Goal: Task Accomplishment & Management: Manage account settings

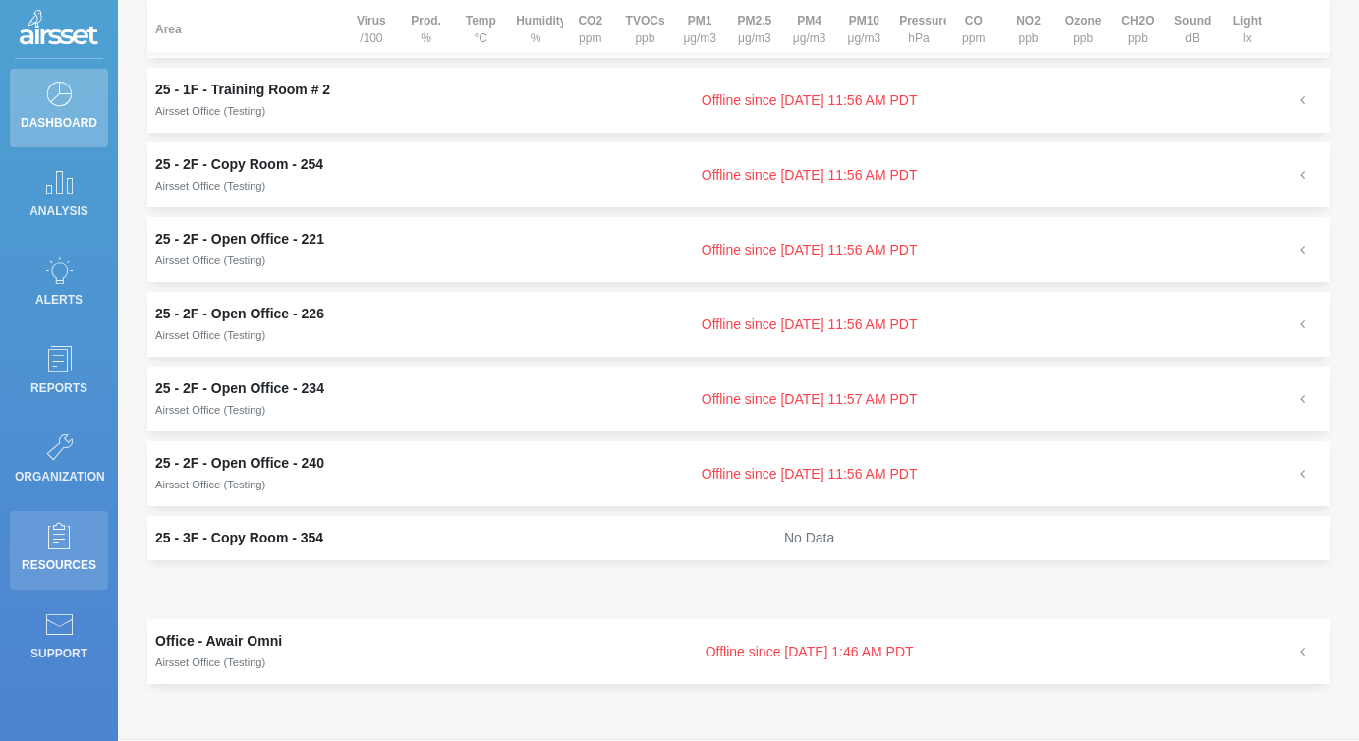
scroll to position [294, 0]
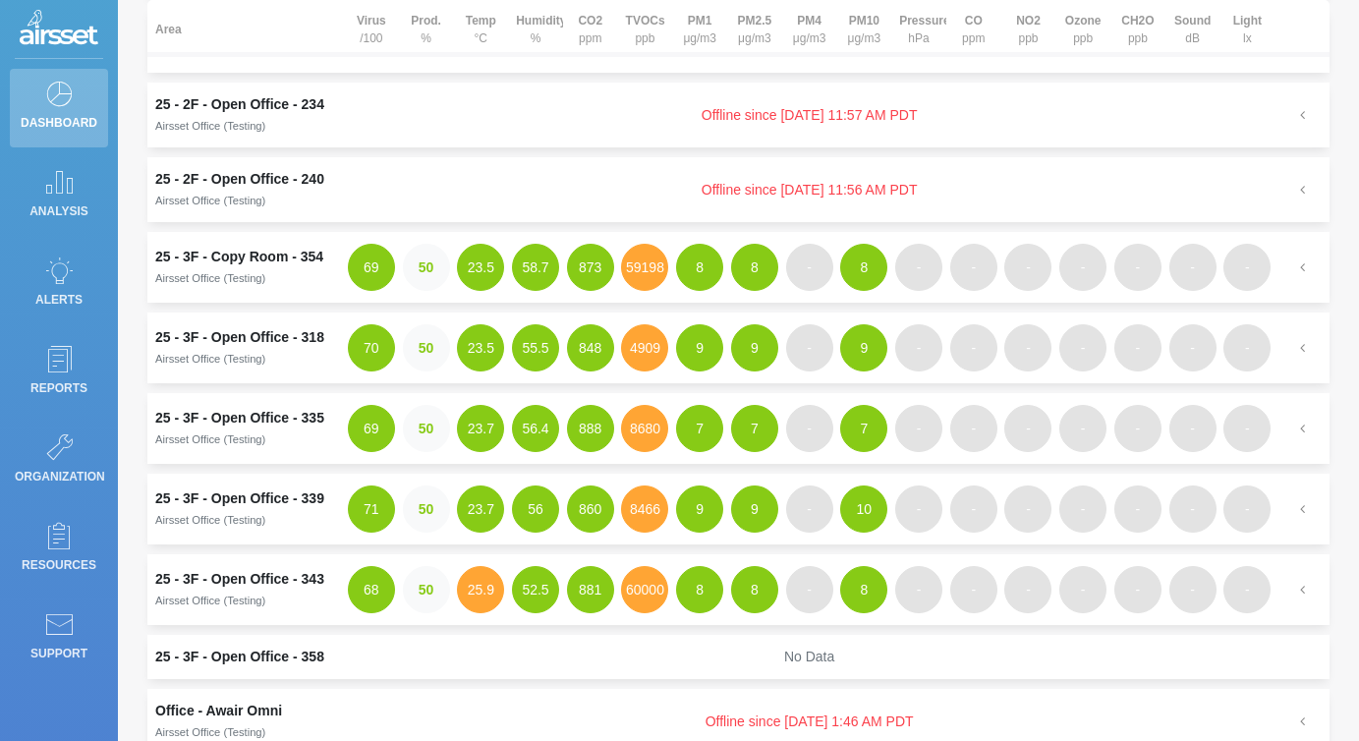
scroll to position [698, 0]
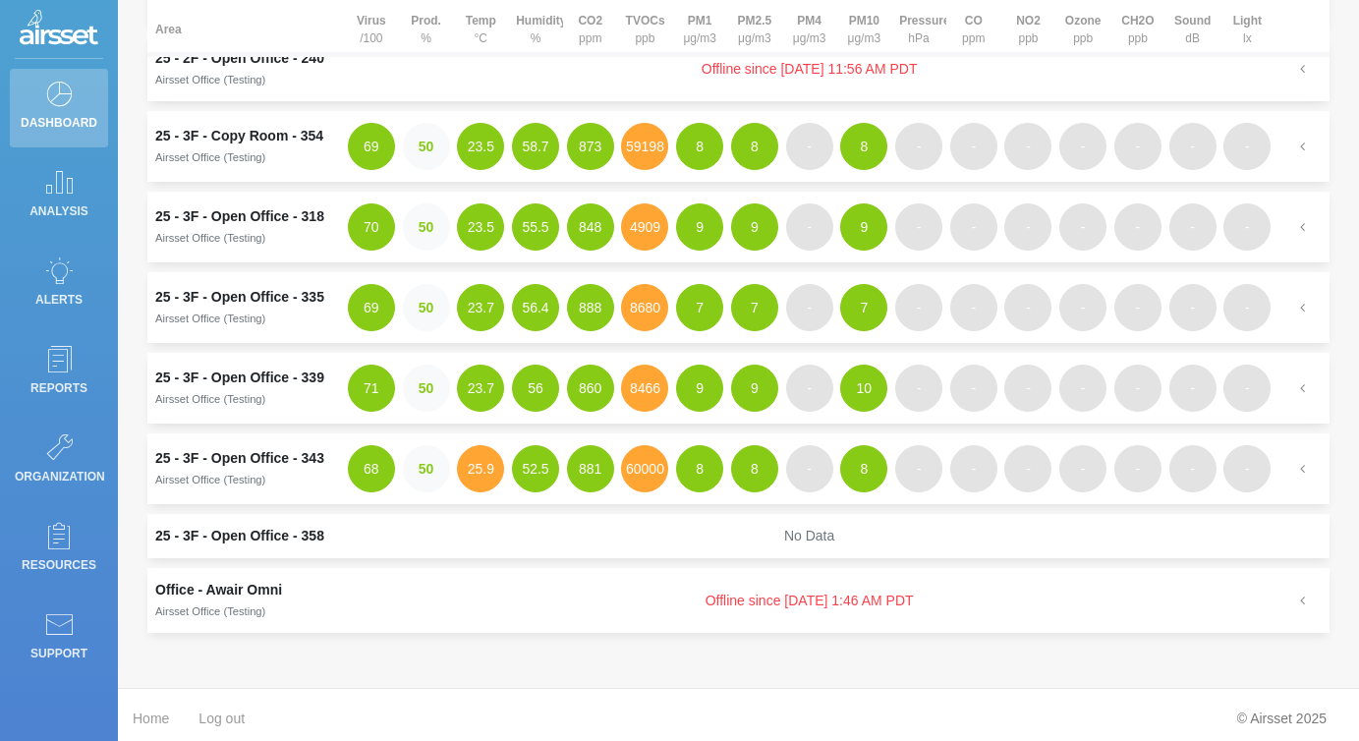
click at [1004, 67] on td "Offline since [DATE] 11:56 AM PDT" at bounding box center [809, 68] width 931 height 65
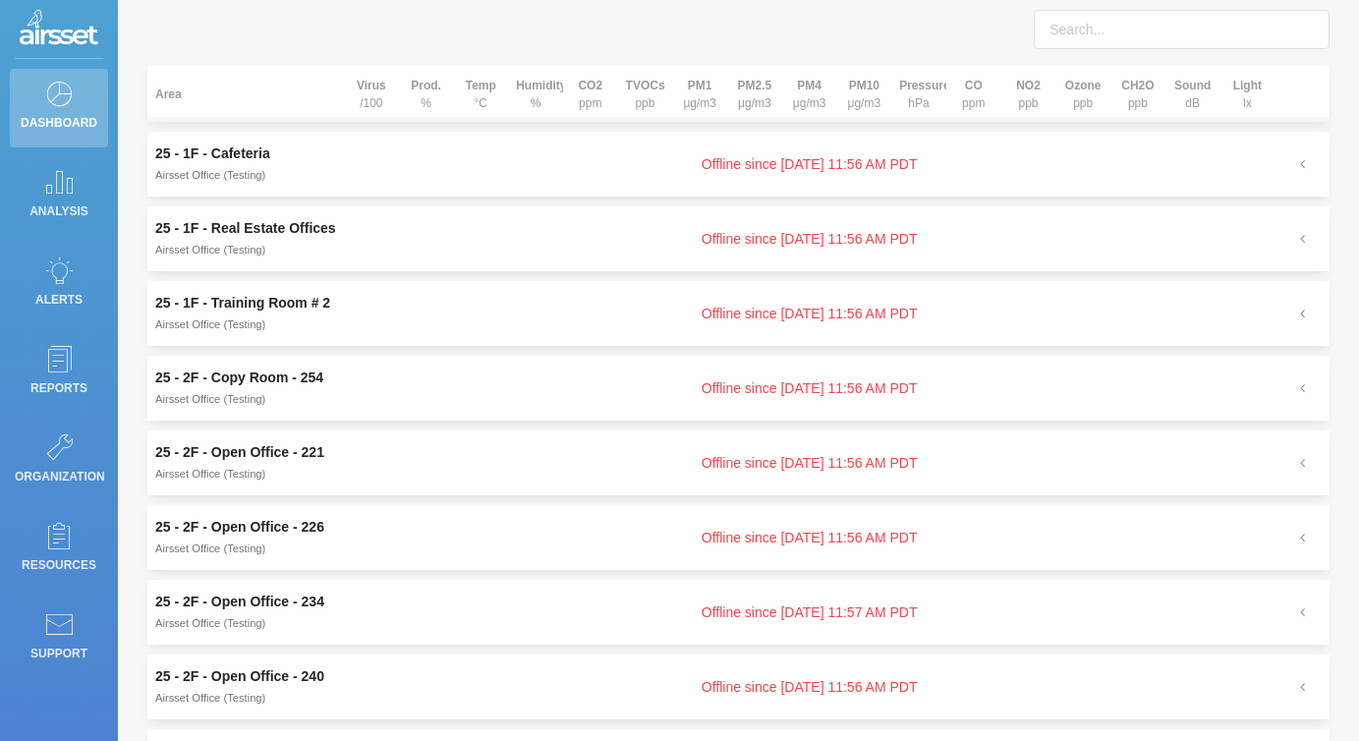
scroll to position [0, 0]
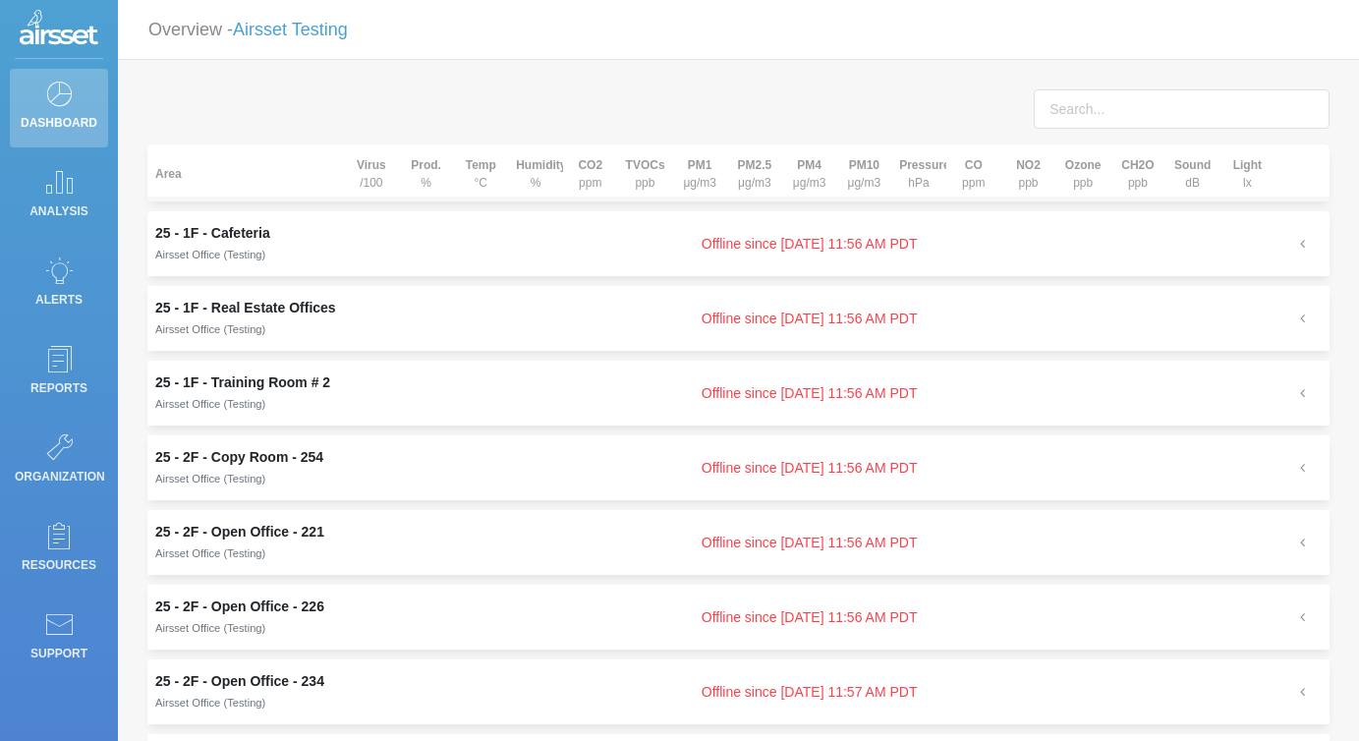
click at [348, 40] on p "Overview - Airsset Testing" at bounding box center [247, 30] width 199 height 36
click at [307, 33] on link "Airsset Testing" at bounding box center [290, 30] width 115 height 20
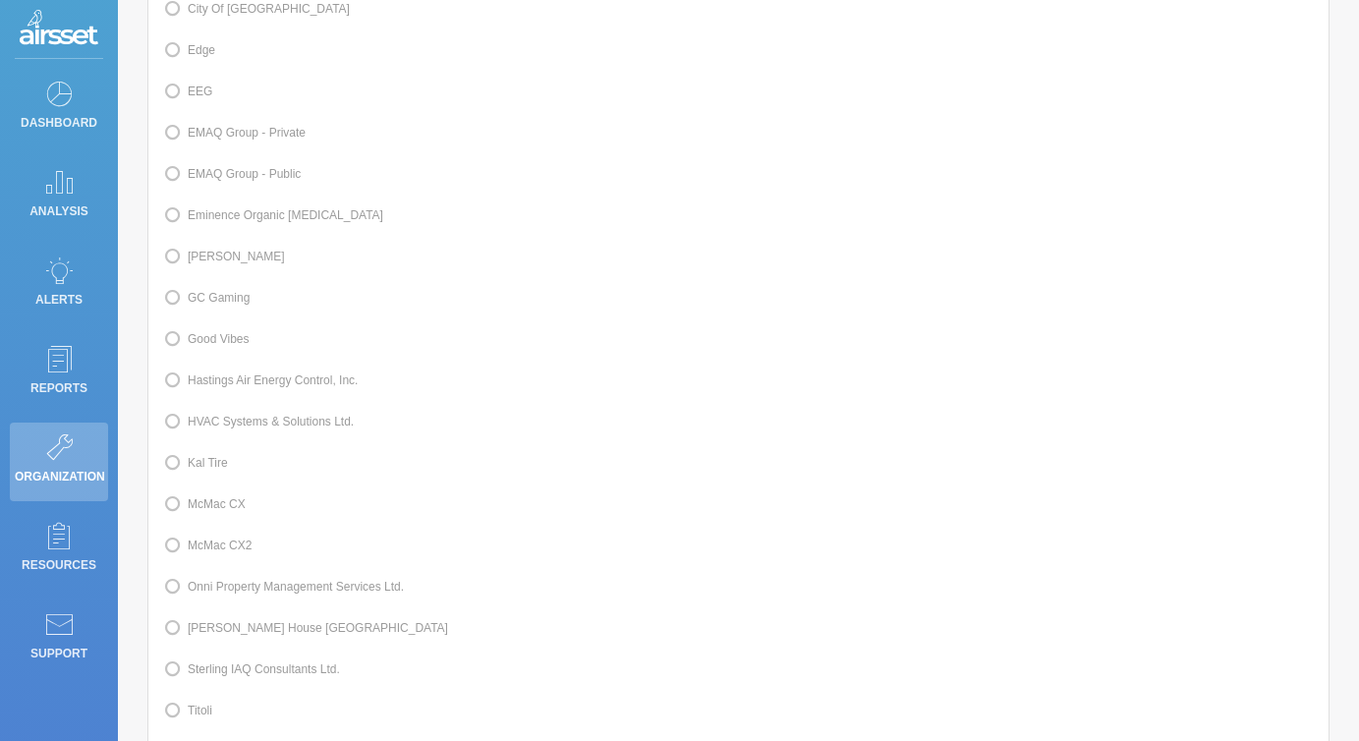
scroll to position [470, 0]
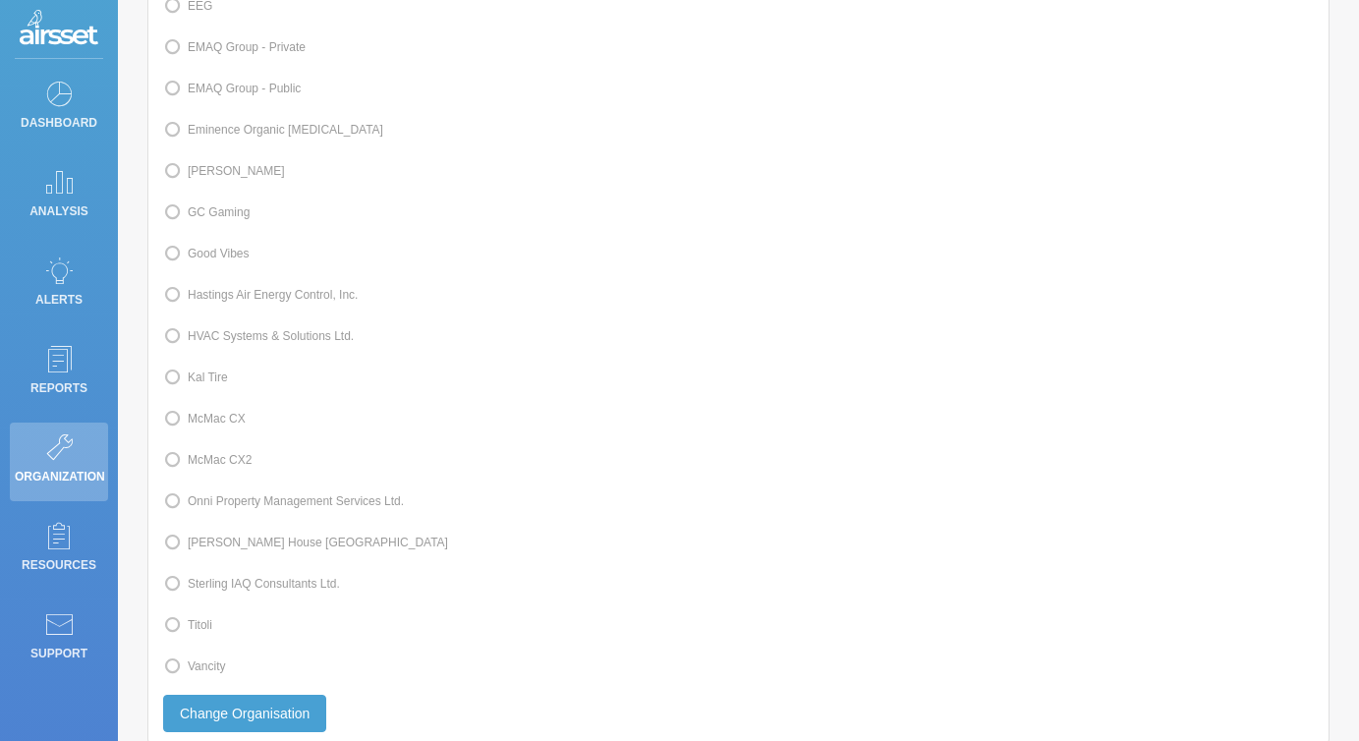
click at [202, 390] on label "Kal Tire" at bounding box center [195, 378] width 65 height 26
click at [200, 382] on input "Kal Tire" at bounding box center [194, 376] width 13 height 13
radio input "true"
radio input "false"
click at [246, 732] on button "Change Organisation" at bounding box center [244, 713] width 163 height 37
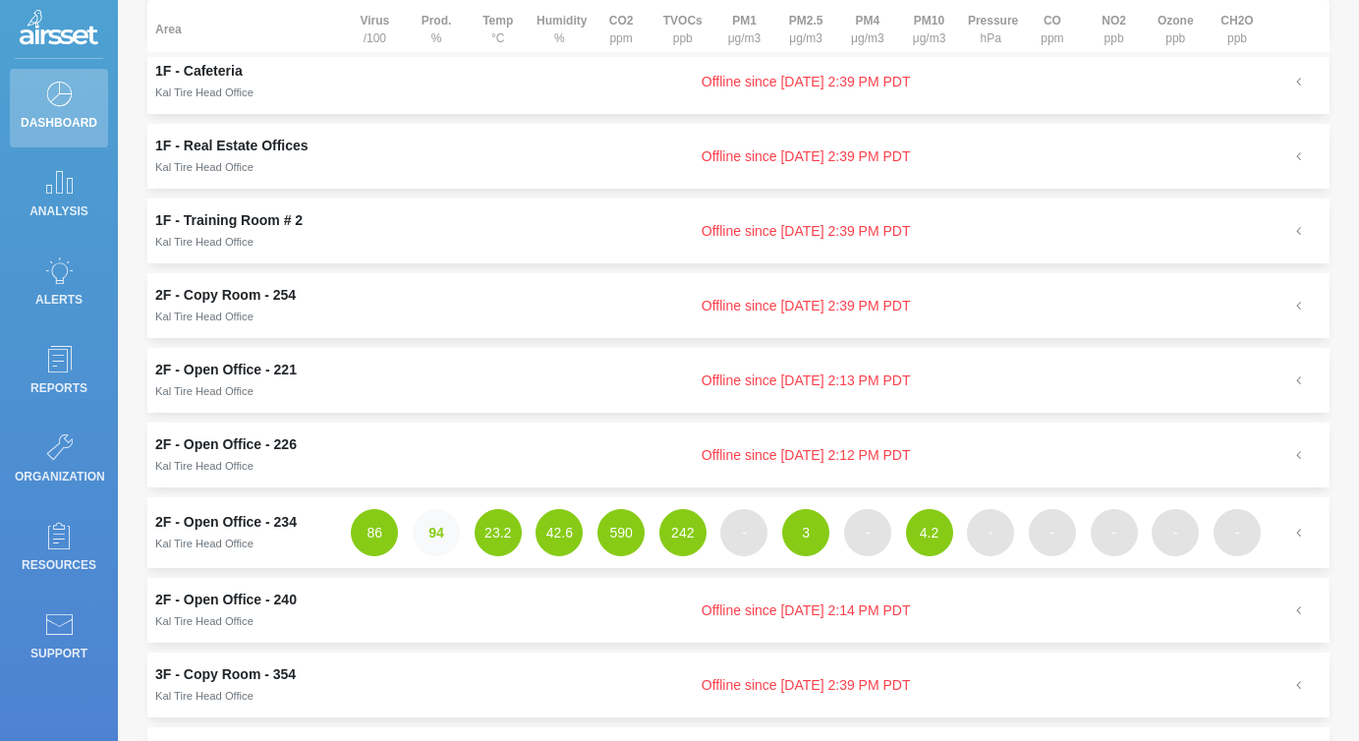
scroll to position [212, 0]
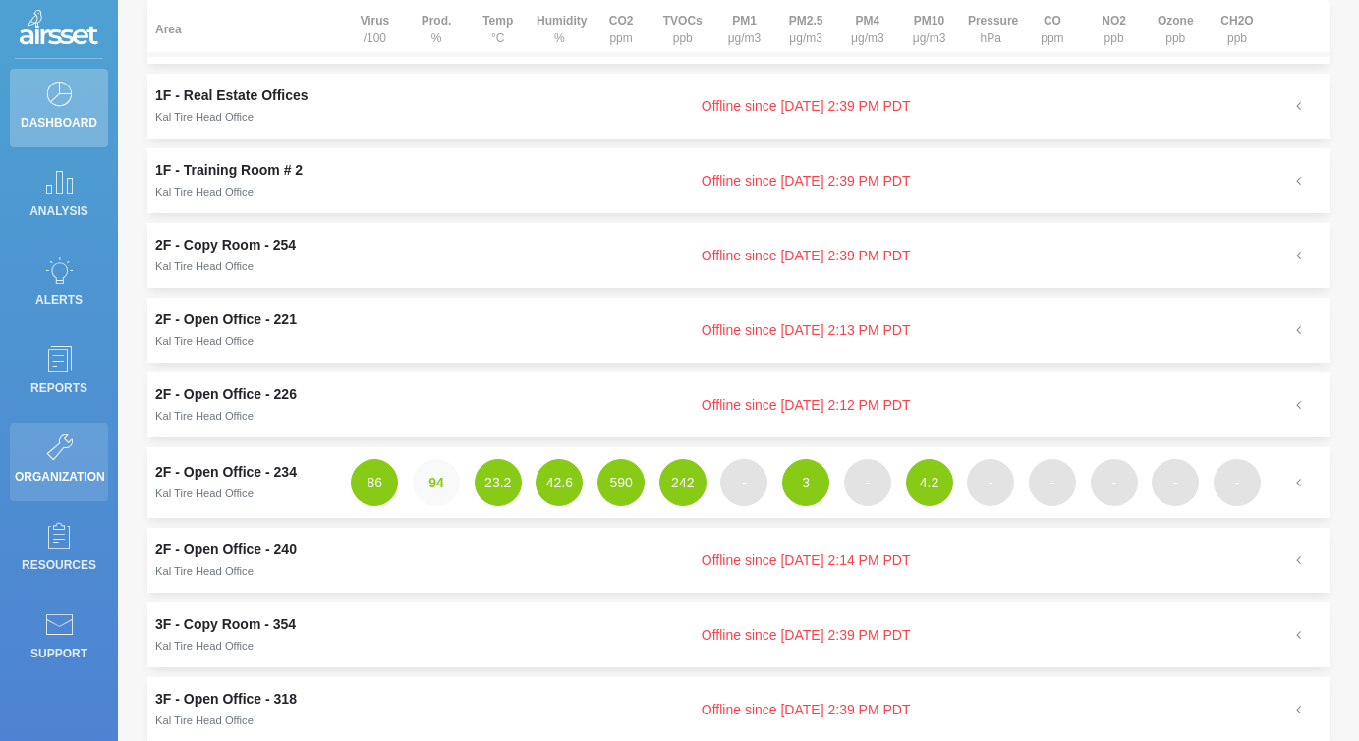
click at [24, 451] on link "Organization" at bounding box center [59, 462] width 98 height 79
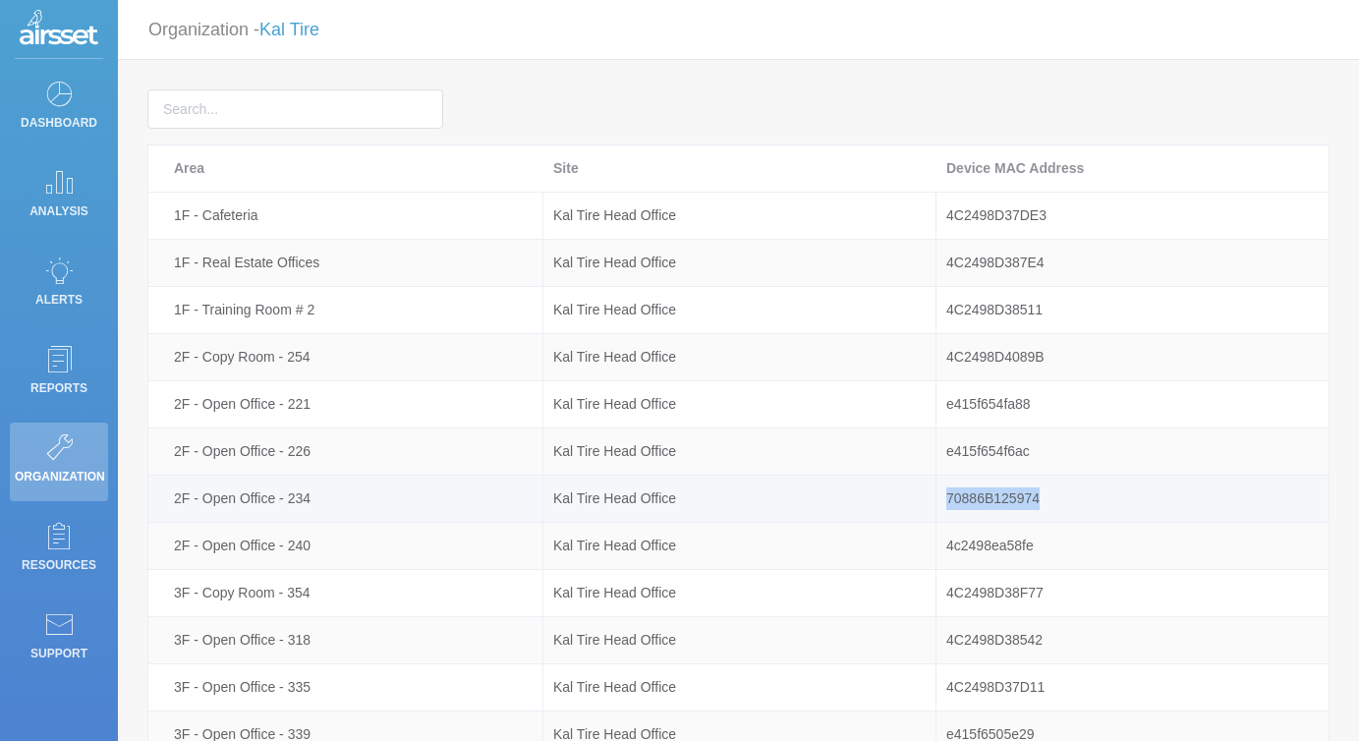
drag, startPoint x: 1015, startPoint y: 501, endPoint x: 958, endPoint y: 488, distance: 58.4
click at [947, 498] on div "70886B125974" at bounding box center [1133, 498] width 392 height 23
drag, startPoint x: 303, startPoint y: 497, endPoint x: 161, endPoint y: 495, distance: 141.5
click at [161, 495] on td "2F - Open Office - 234" at bounding box center [345, 499] width 395 height 47
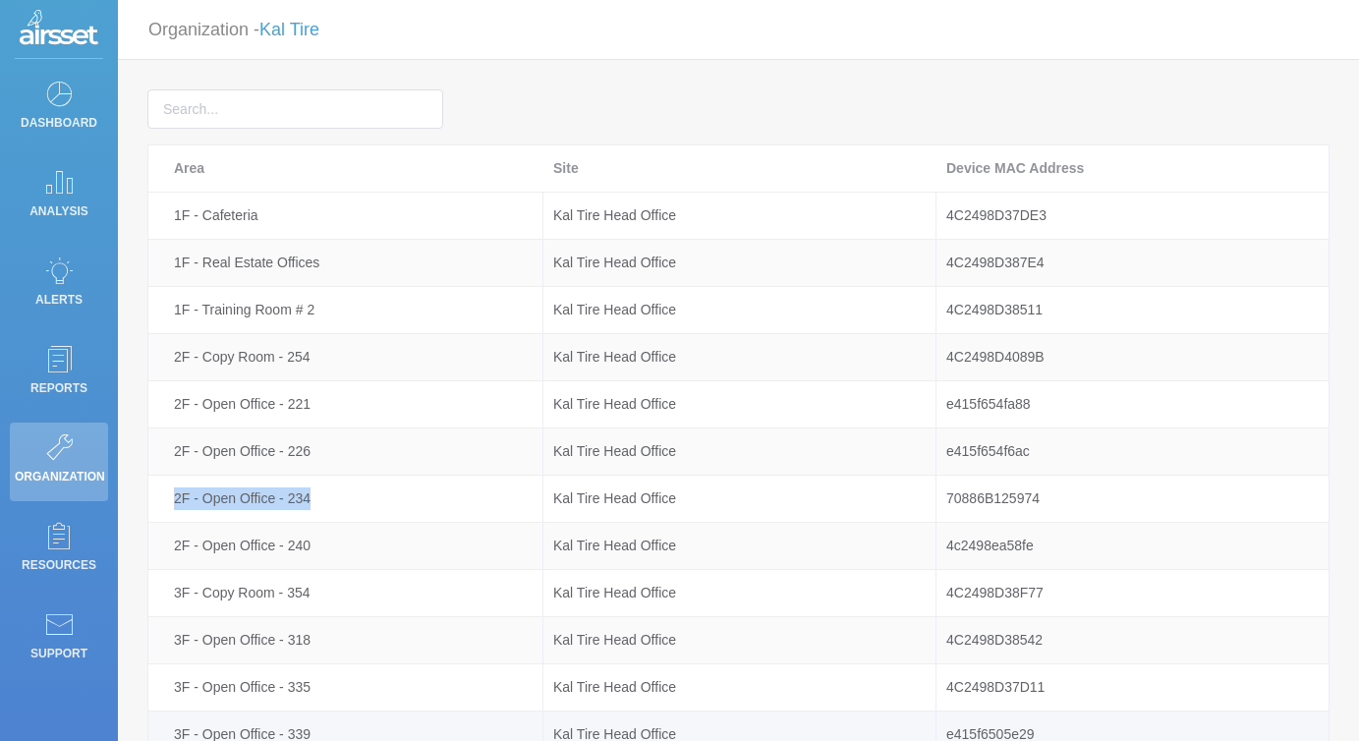
copy div "2F - Open Office - 234"
click at [319, 38] on link "Kal Tire" at bounding box center [289, 30] width 60 height 20
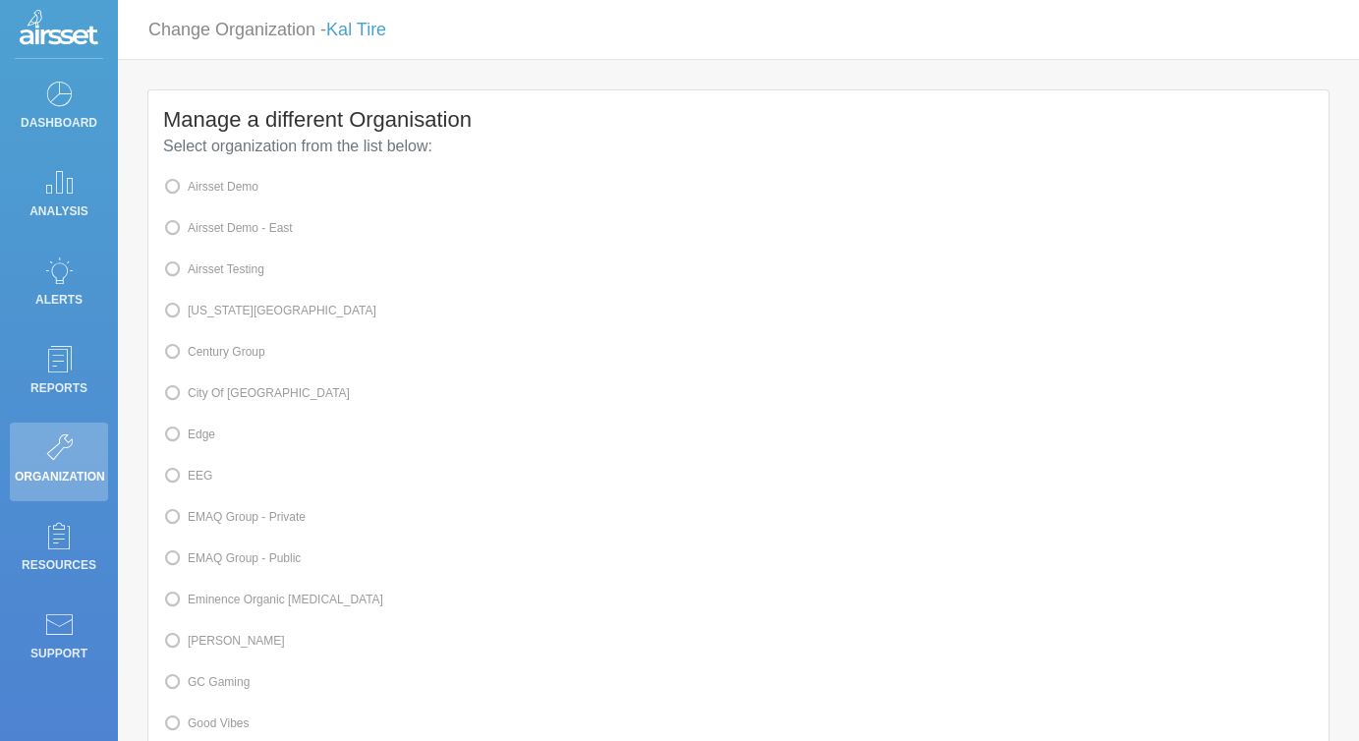
click at [254, 276] on label "Airsset Testing" at bounding box center [213, 269] width 101 height 26
click at [200, 274] on input "Airsset Testing" at bounding box center [194, 267] width 13 height 13
radio input "true"
radio input "false"
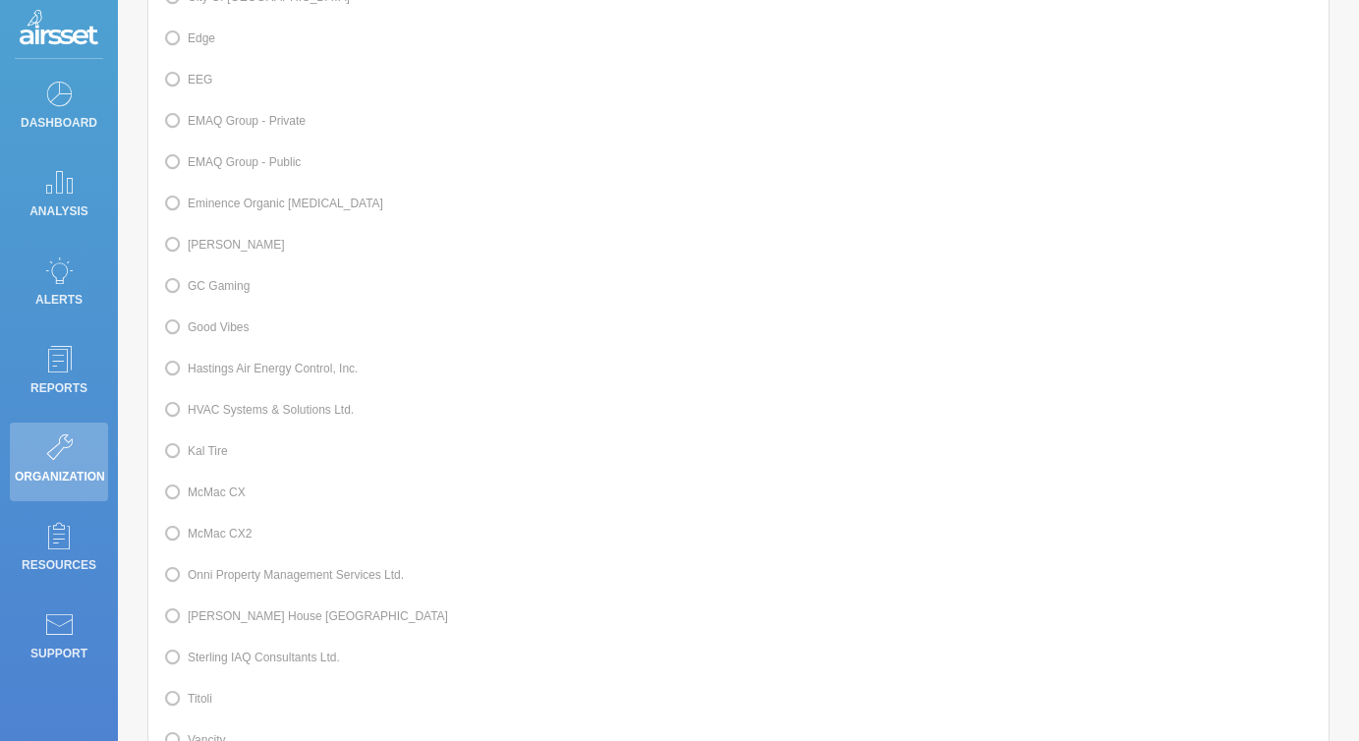
scroll to position [615, 0]
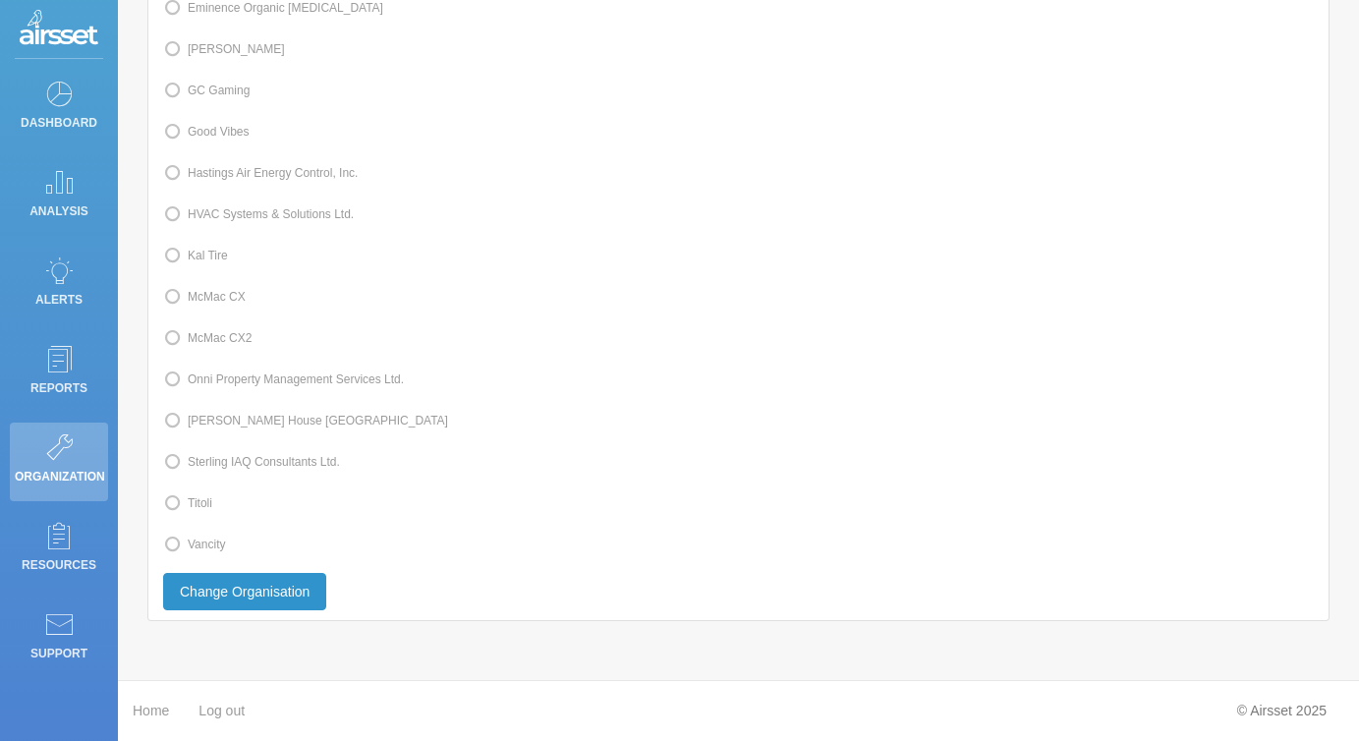
click at [310, 598] on button "Change Organisation" at bounding box center [244, 591] width 163 height 37
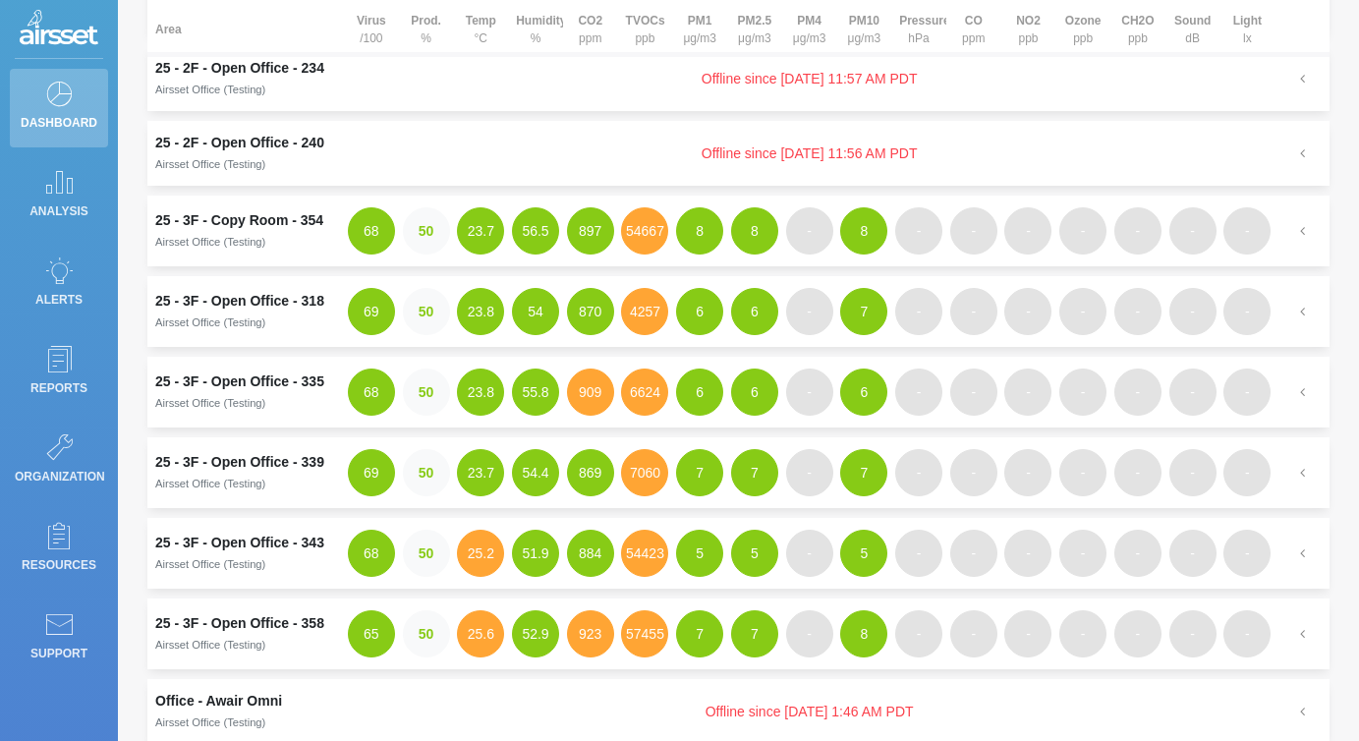
scroll to position [633, 0]
